Goal: Task Accomplishment & Management: Use online tool/utility

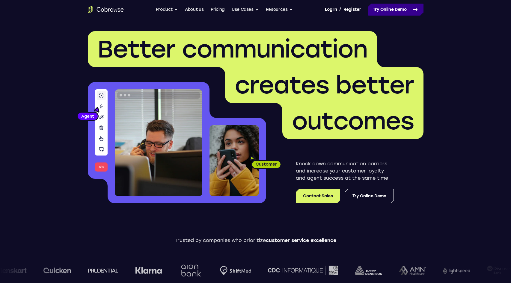
click at [387, 8] on link "Try Online Demo" at bounding box center [395, 10] width 55 height 12
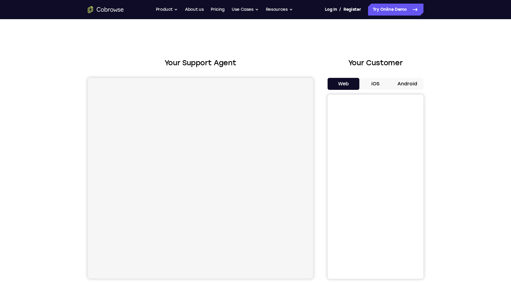
click at [403, 79] on button "Android" at bounding box center [407, 84] width 32 height 12
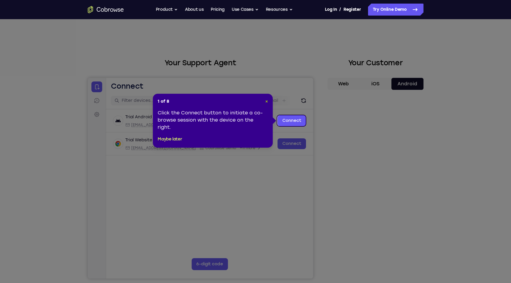
drag, startPoint x: 180, startPoint y: 22, endPoint x: 268, endPoint y: 100, distance: 117.4
click at [268, 100] on span "×" at bounding box center [266, 101] width 3 height 5
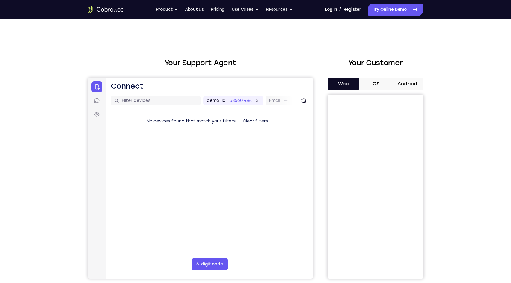
click at [411, 88] on button "Android" at bounding box center [407, 84] width 32 height 12
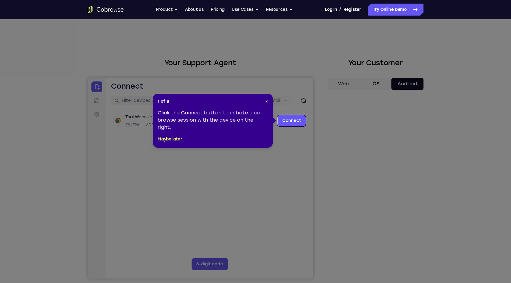
click at [269, 103] on div "1 of 8 × Click the Connect button to initiate a co-browse session with the devi…" at bounding box center [213, 121] width 120 height 54
click at [265, 101] on span "×" at bounding box center [266, 101] width 3 height 5
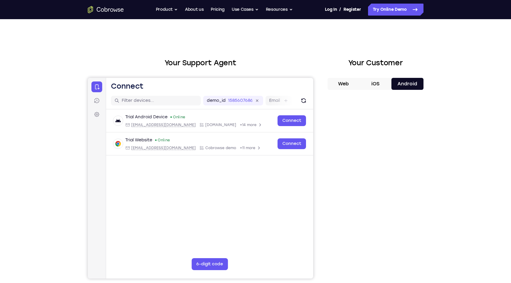
click at [491, 177] on div "Your Support Agent Your Customer Web iOS Android Next Steps We’d be happy to gi…" at bounding box center [255, 216] width 511 height 395
